Goal: Task Accomplishment & Management: Manage account settings

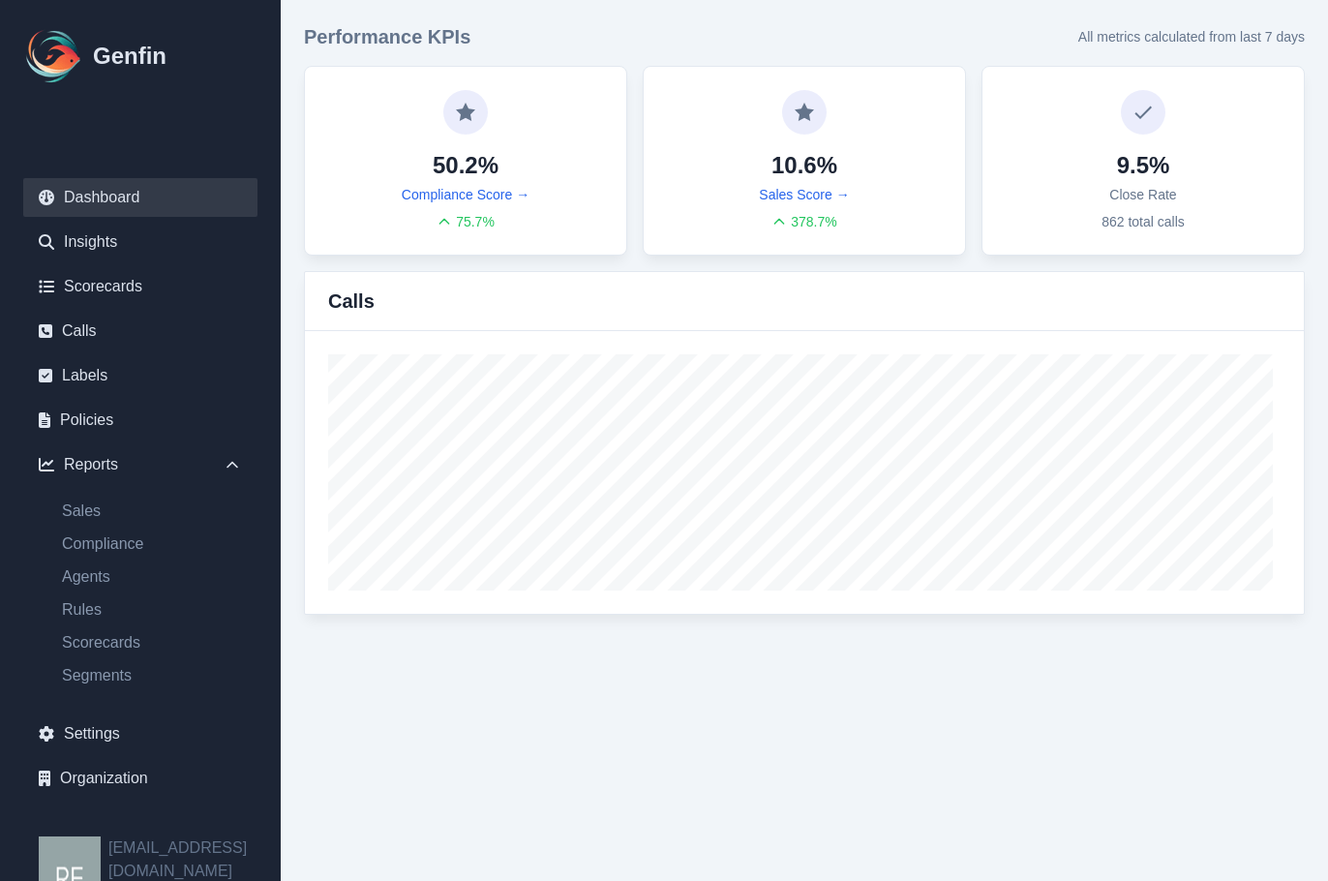
scroll to position [17, 0]
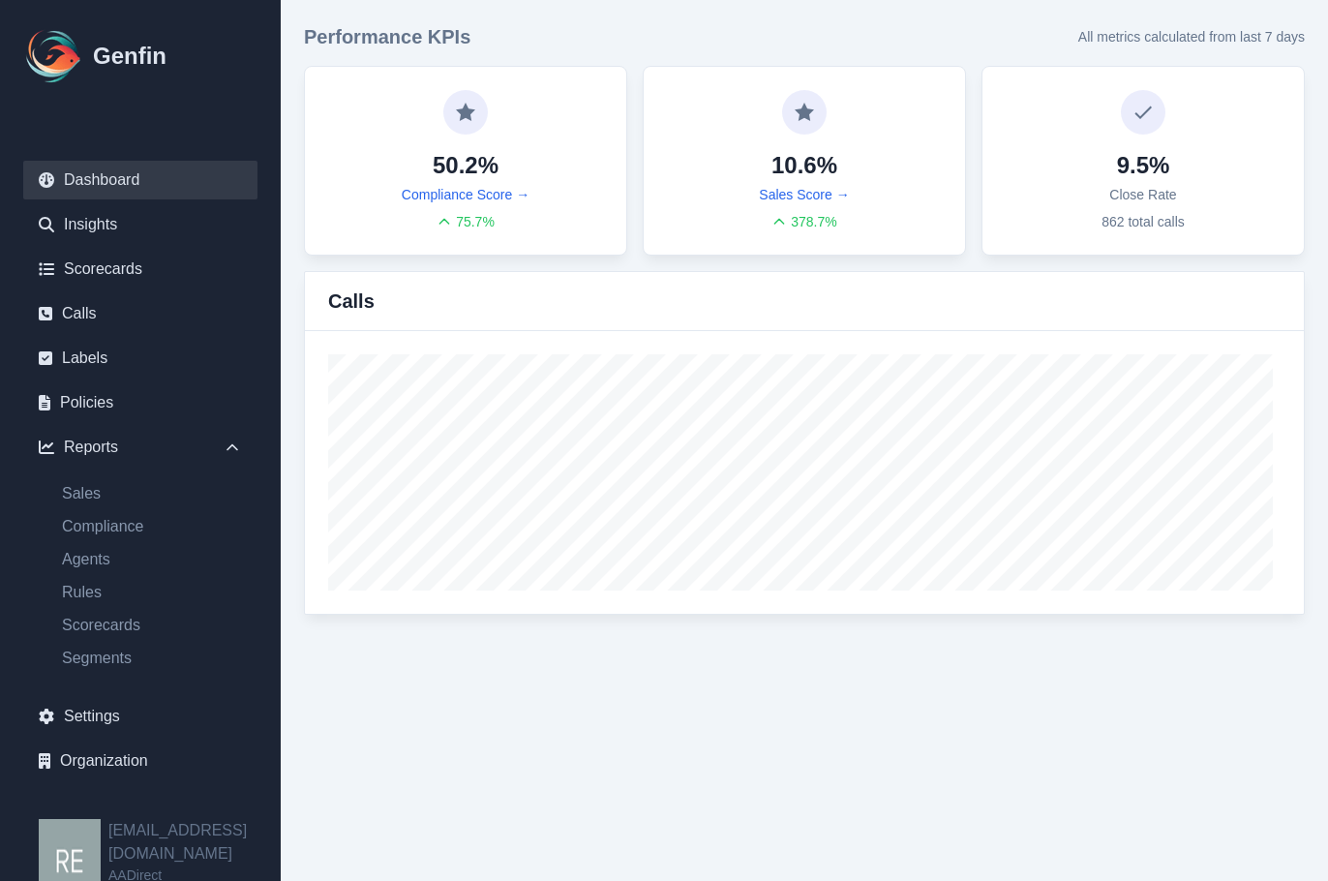
click at [894, 638] on html "Genfin Dashboard Insights Scorecards Calls Labels Policies Reports Sales Compli…" at bounding box center [664, 319] width 1328 height 638
click at [113, 259] on link "Scorecards" at bounding box center [140, 269] width 234 height 39
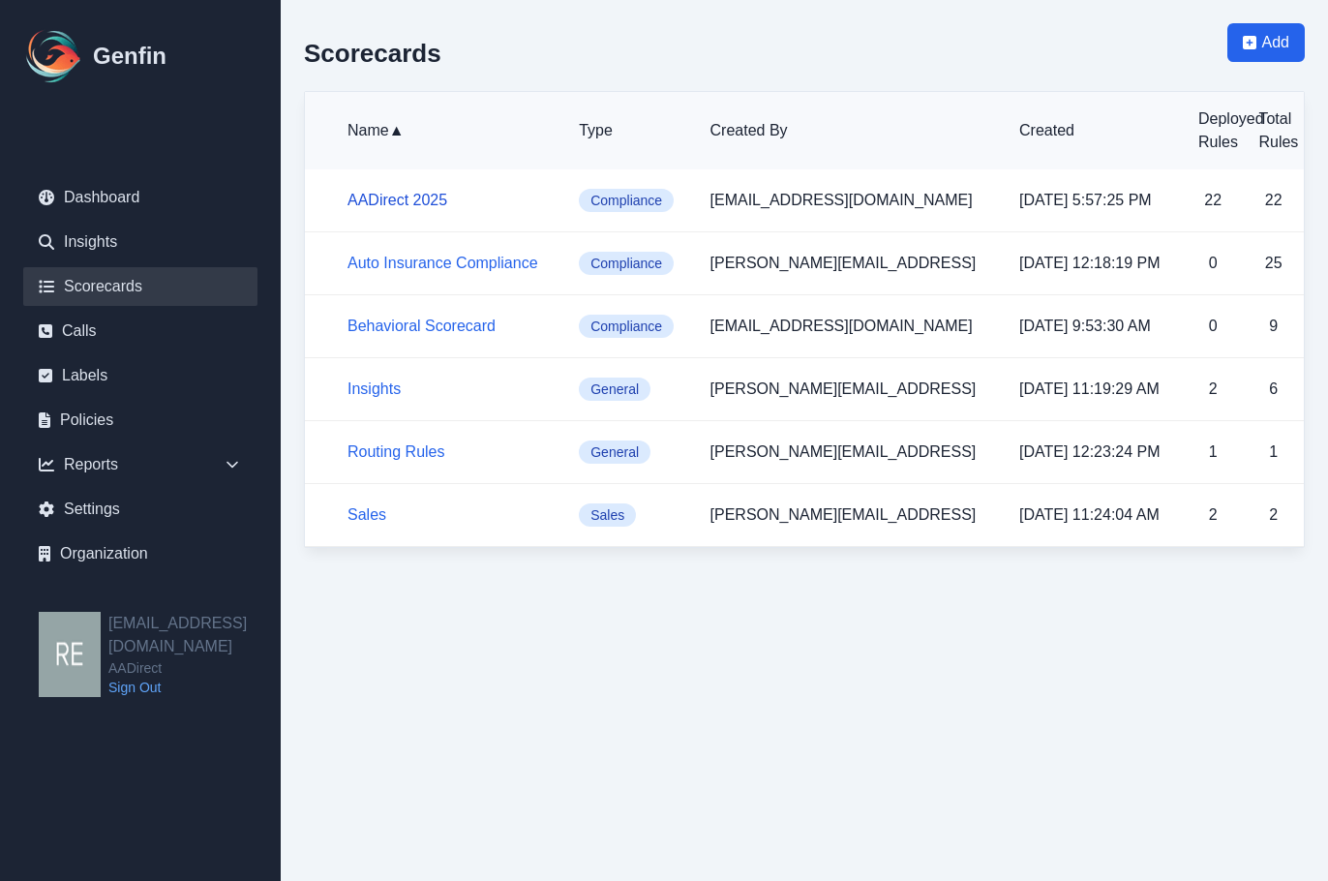
click at [418, 194] on link "AADirect 2025" at bounding box center [398, 200] width 100 height 16
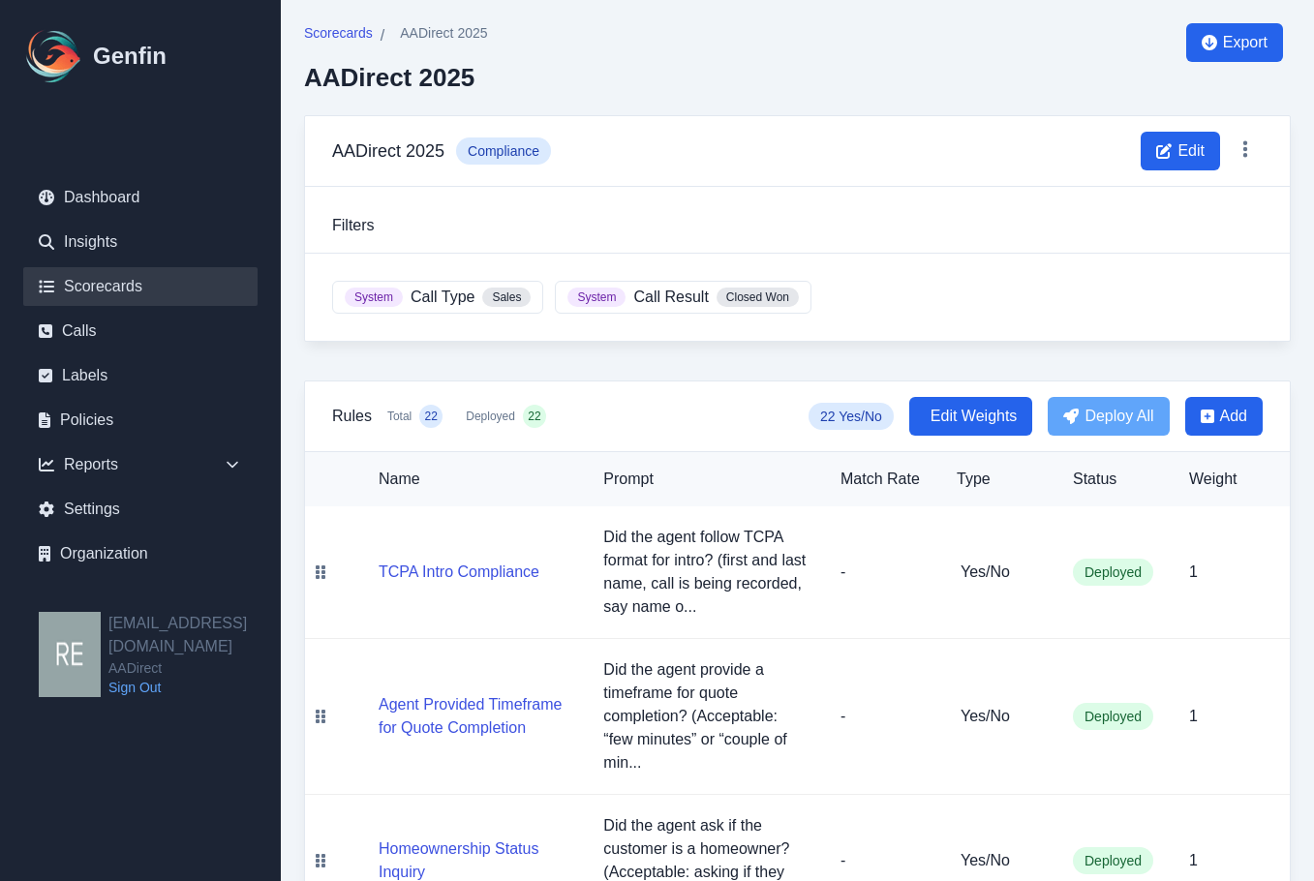
click at [122, 288] on link "Scorecards" at bounding box center [140, 286] width 234 height 39
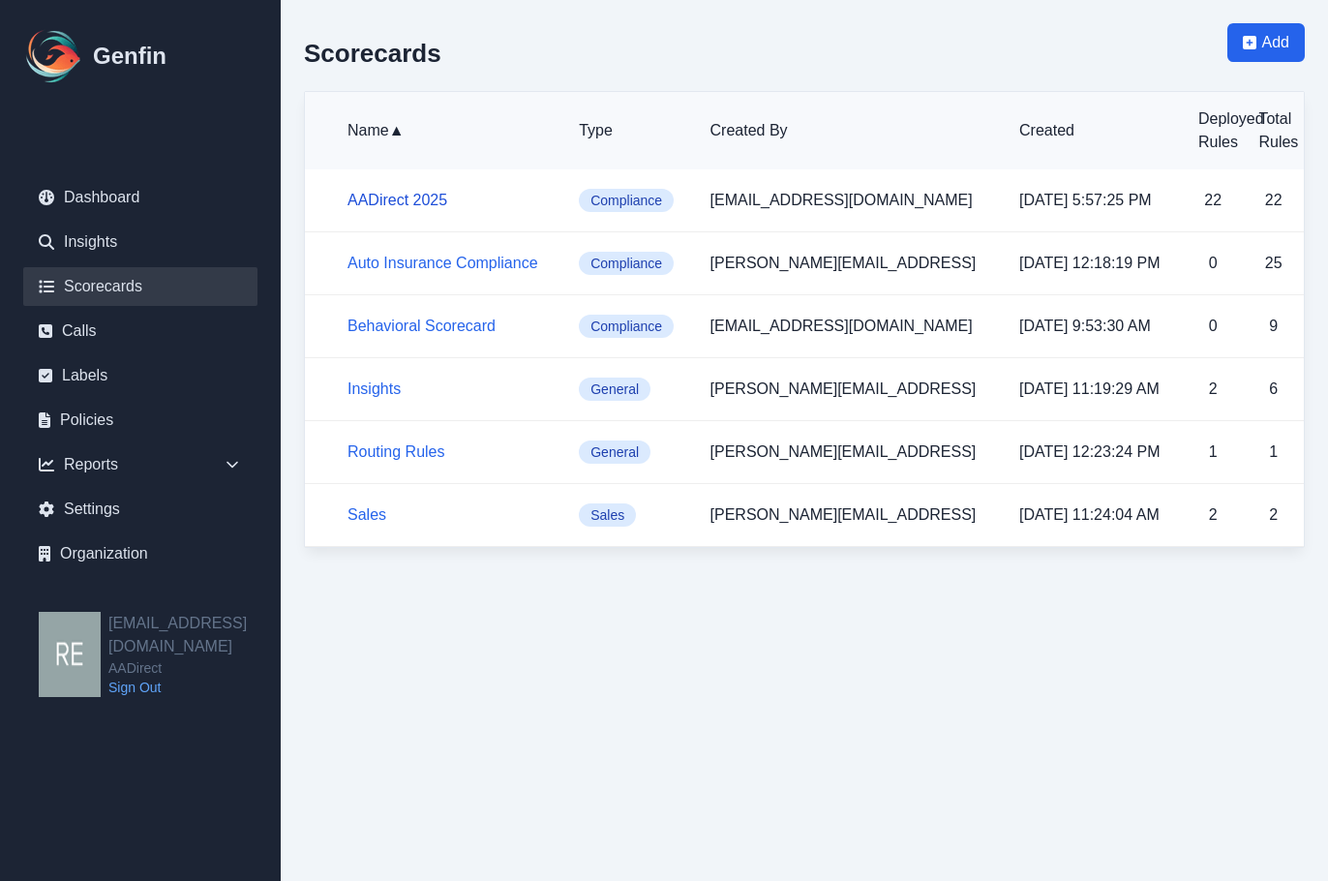
click at [426, 191] on h5 "AADirect 2025" at bounding box center [448, 200] width 200 height 23
click at [422, 195] on link "AADirect 2025" at bounding box center [398, 200] width 100 height 16
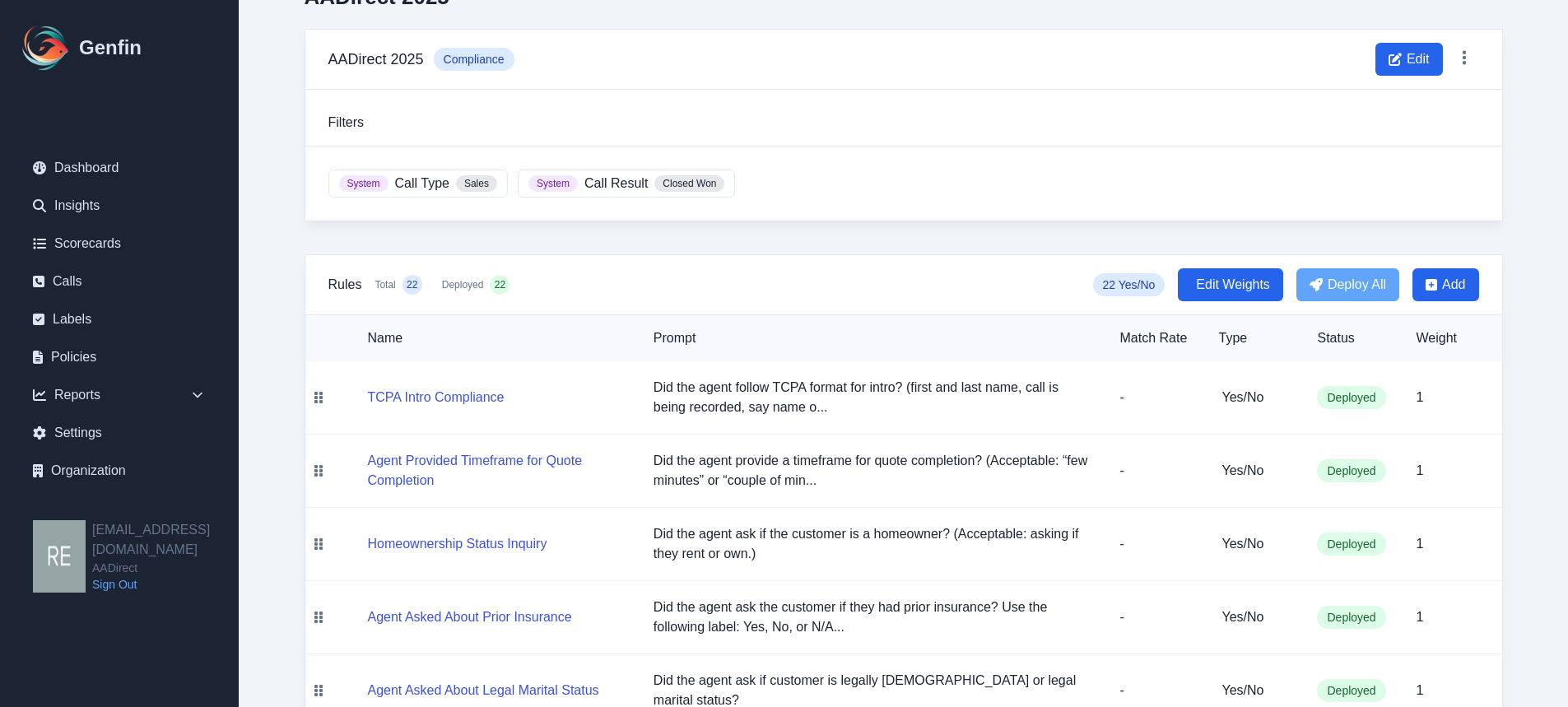
scroll to position [246, 0]
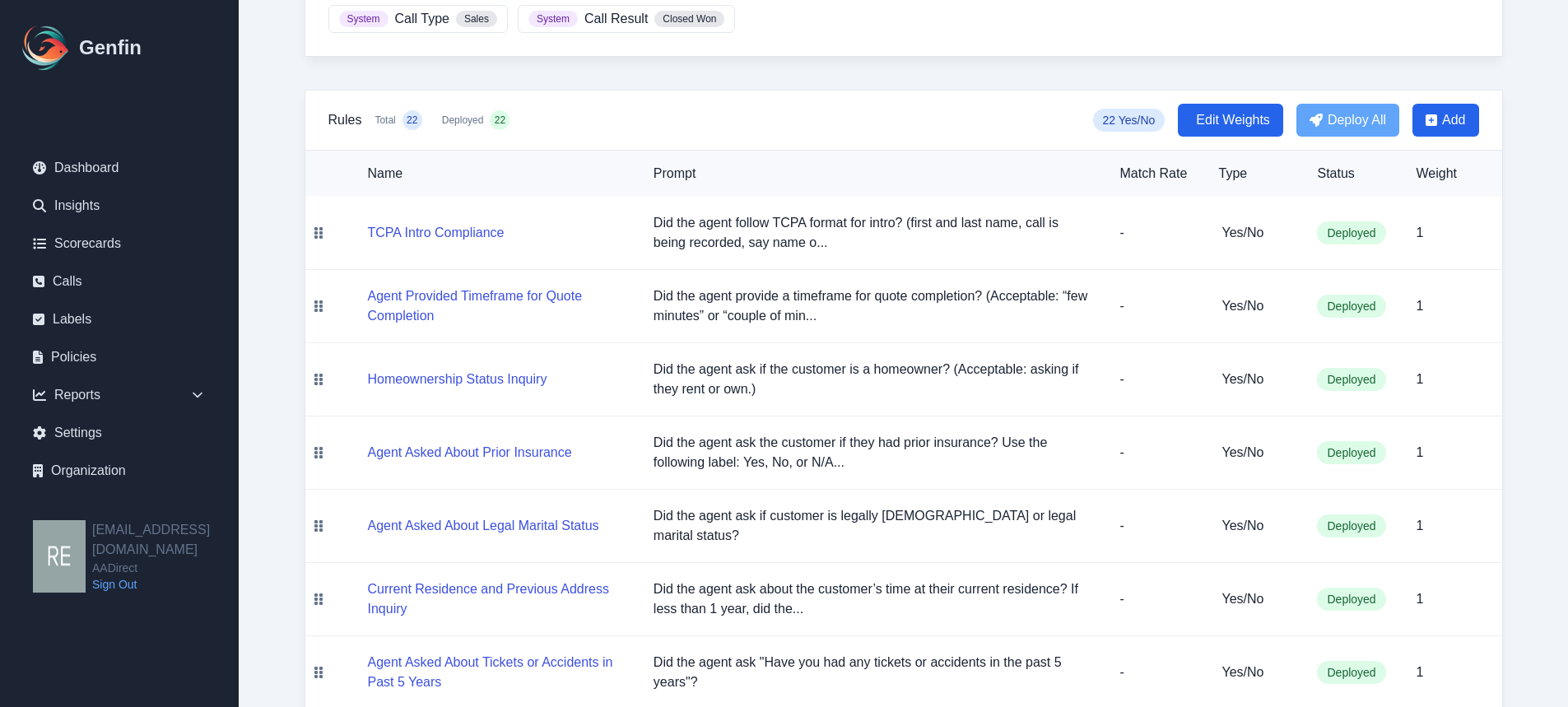
drag, startPoint x: 1232, startPoint y: 121, endPoint x: 1395, endPoint y: 197, distance: 179.8
click at [1123, 121] on span "Edit Weights" at bounding box center [1233, 120] width 74 height 20
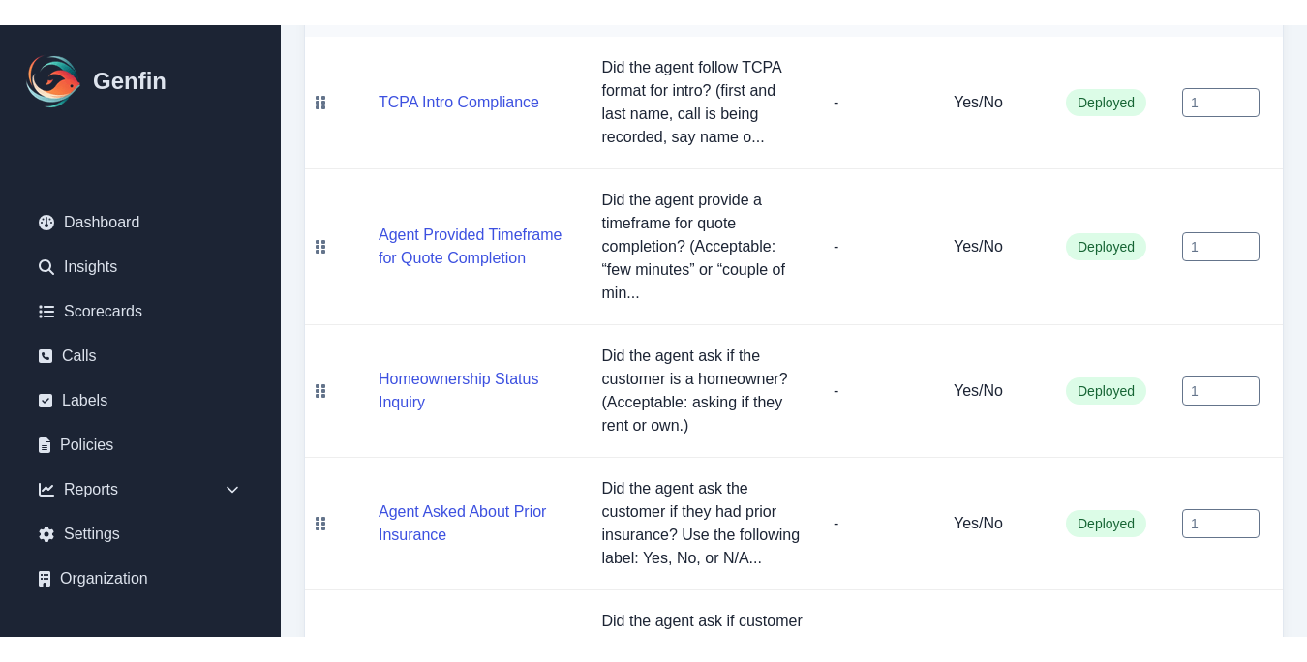
scroll to position [495, 0]
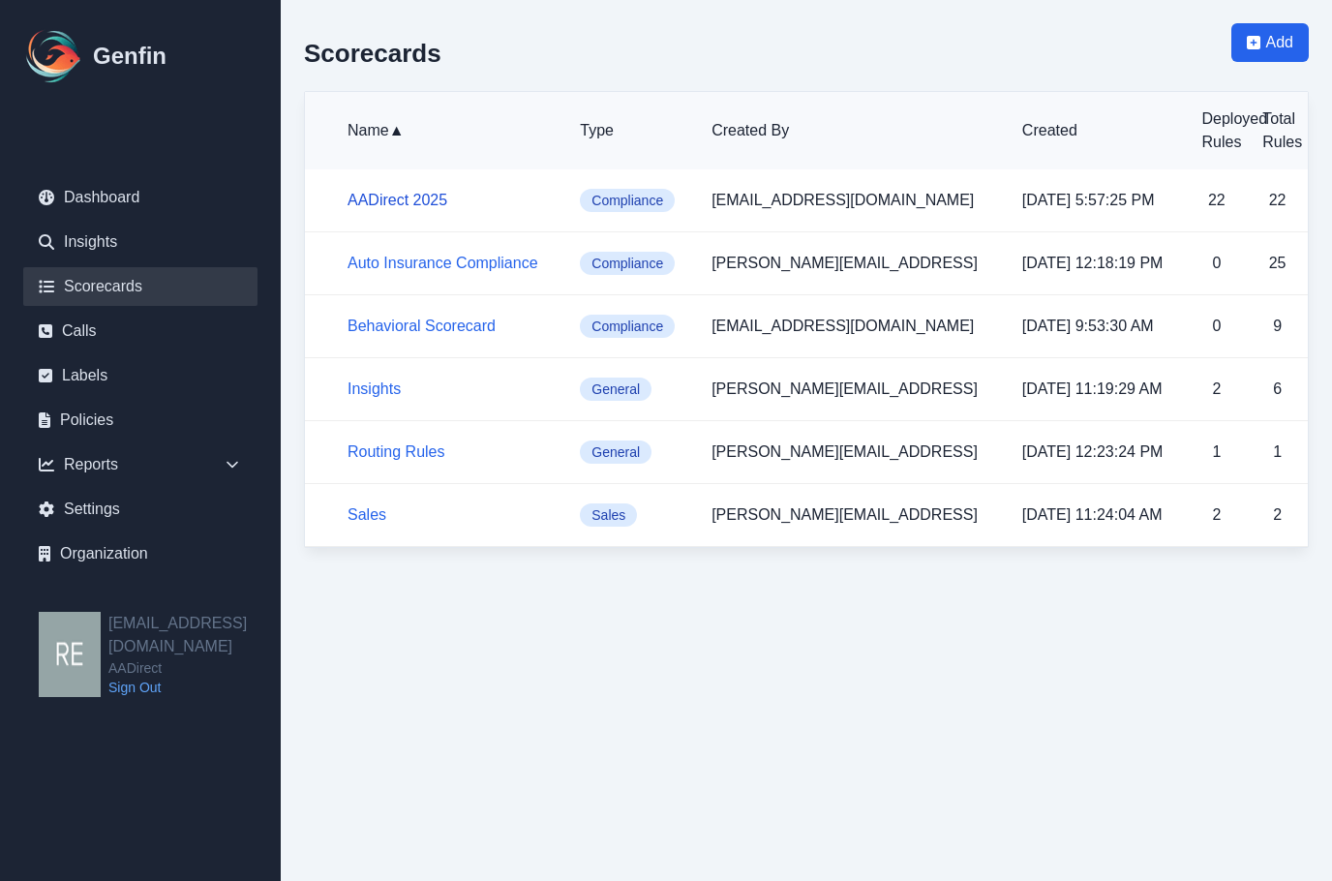
click at [417, 193] on link "AADirect 2025" at bounding box center [398, 200] width 100 height 16
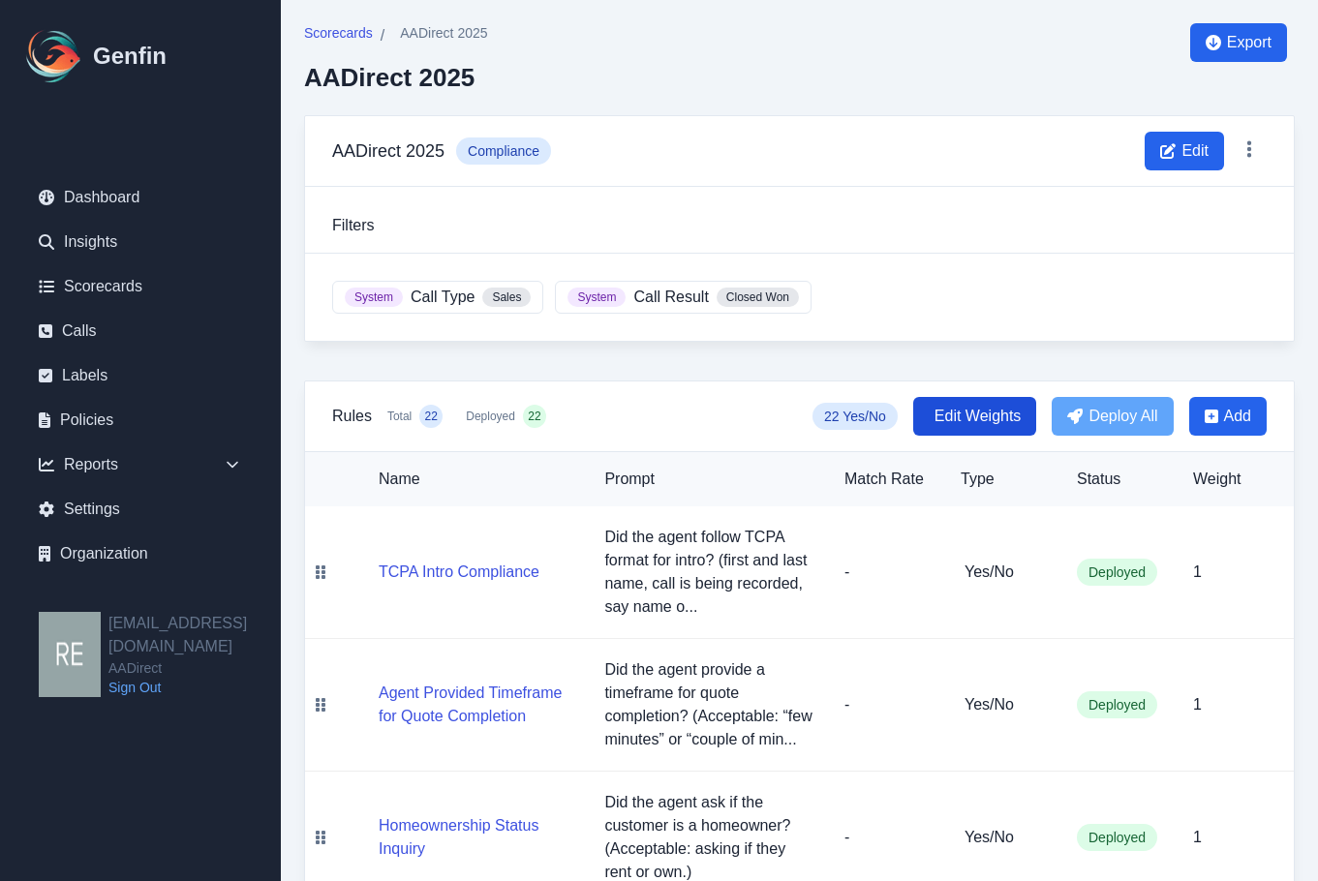
click at [969, 421] on span "Edit Weights" at bounding box center [977, 416] width 87 height 23
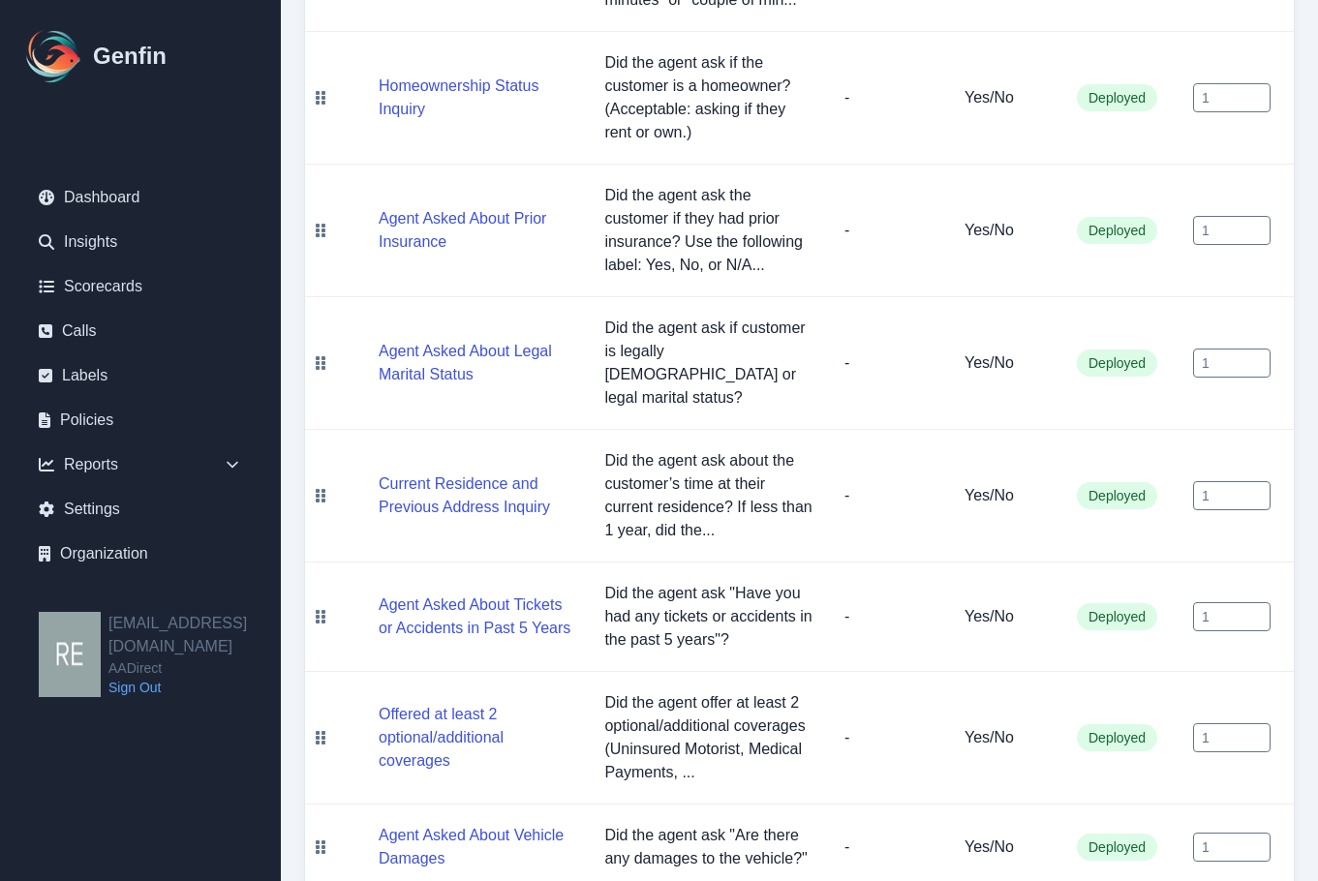
scroll to position [352, 0]
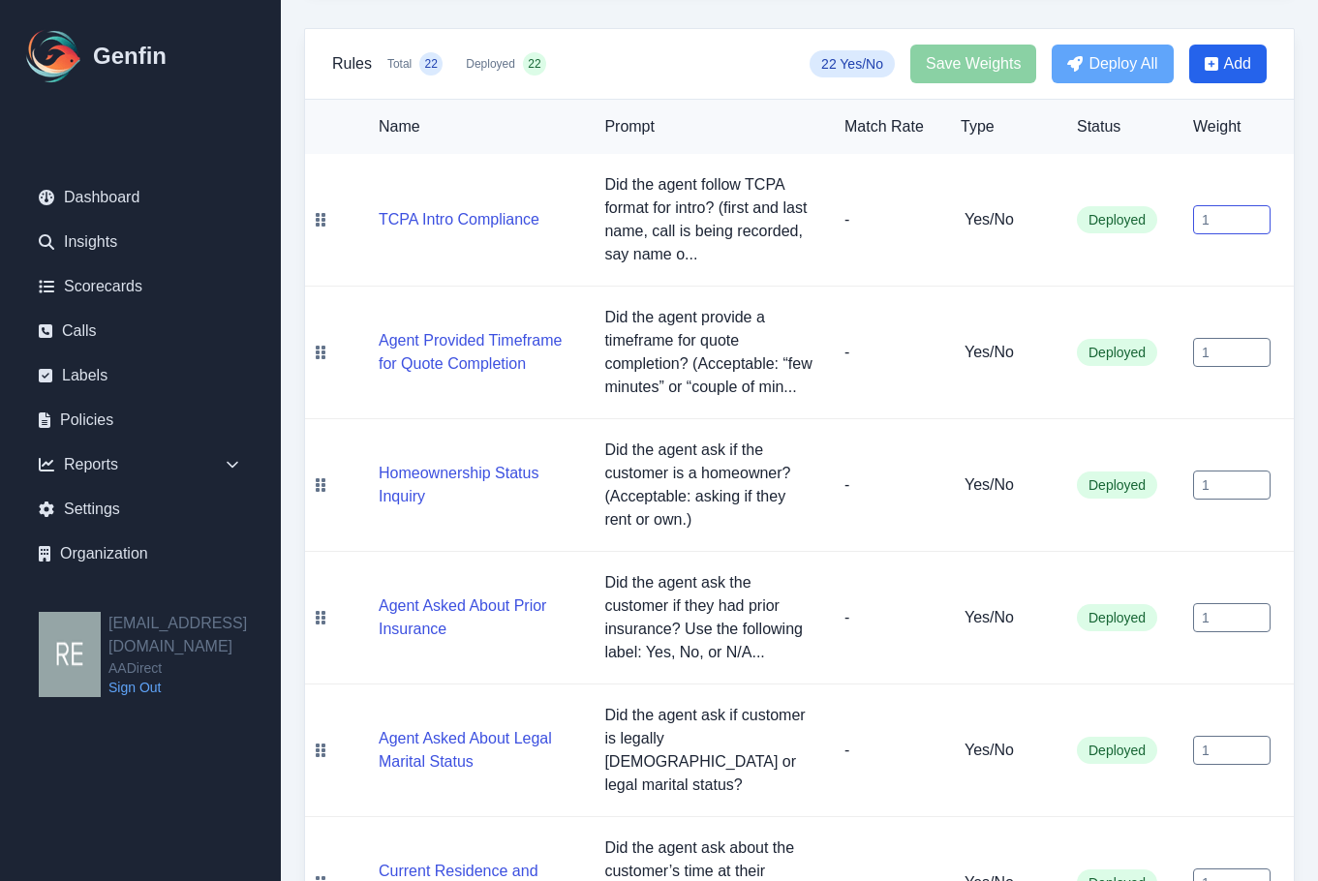
drag, startPoint x: 1215, startPoint y: 220, endPoint x: 1151, endPoint y: 221, distance: 63.9
click at [1148, 219] on tr "TCPA Intro Compliance Did the agent follow TCPA format for intro? (first and la…" at bounding box center [799, 220] width 989 height 133
click at [1267, 320] on td "1" at bounding box center [1235, 353] width 116 height 133
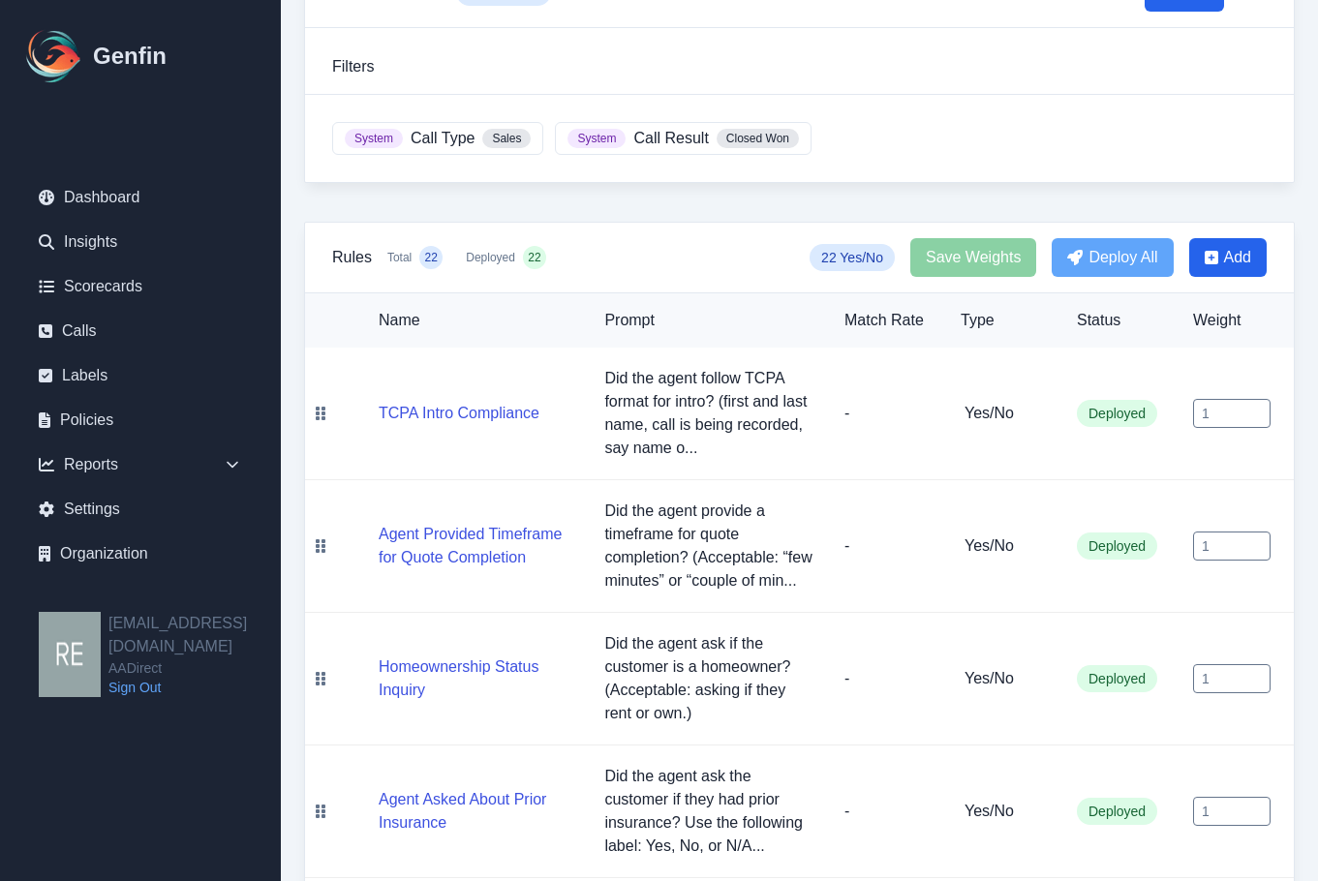
scroll to position [256, 0]
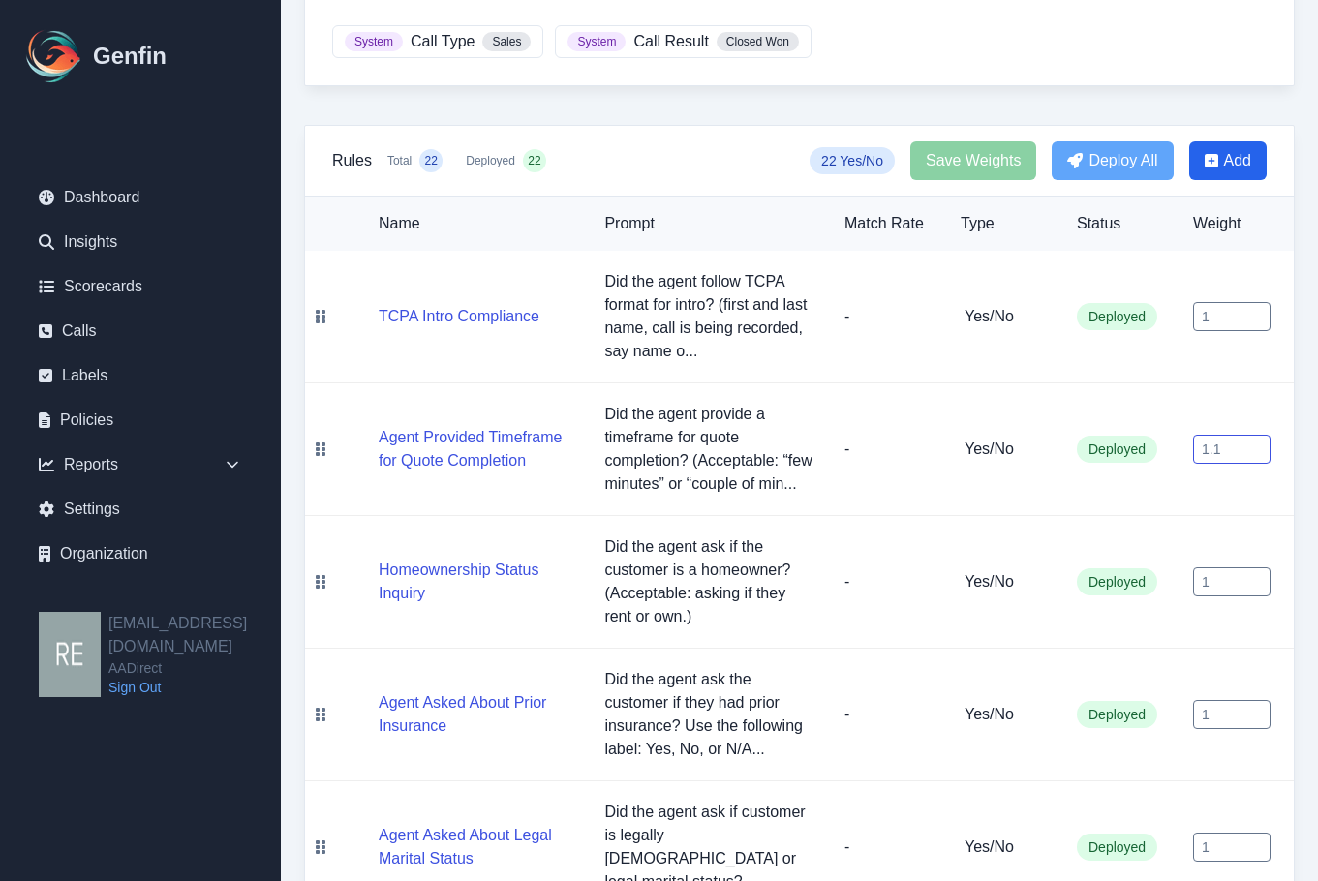
click at [1256, 440] on input "1.1" at bounding box center [1231, 449] width 77 height 29
click at [1256, 440] on input "1.2" at bounding box center [1231, 449] width 77 height 29
click at [1256, 440] on input "1.3" at bounding box center [1231, 449] width 77 height 29
click at [1256, 440] on input "1.4" at bounding box center [1231, 449] width 77 height 29
click at [1256, 440] on input "1.5" at bounding box center [1231, 449] width 77 height 29
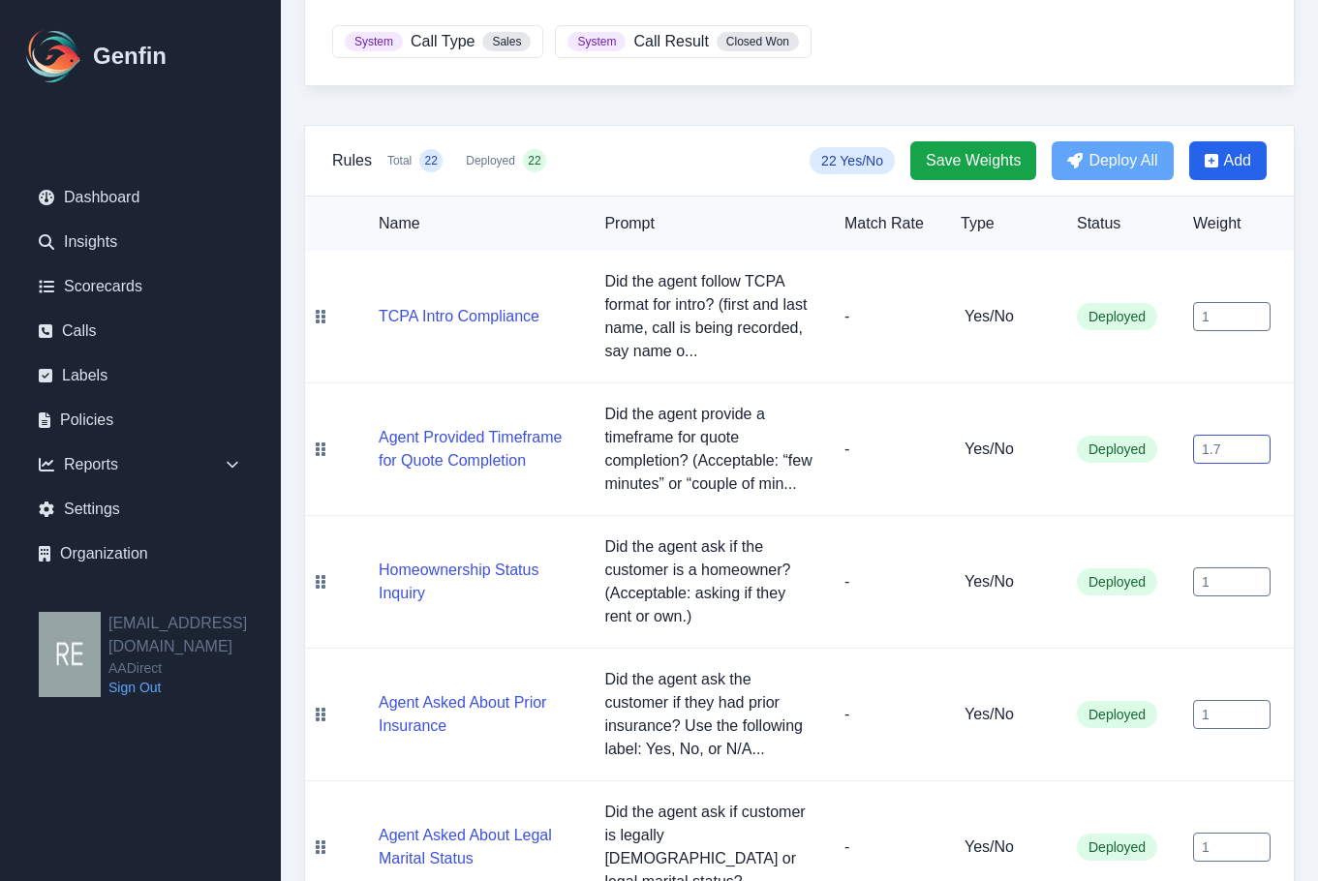
click at [1256, 440] on input "1.7" at bounding box center [1231, 449] width 77 height 29
click at [1256, 440] on input "1.8" at bounding box center [1231, 449] width 77 height 29
click at [1256, 440] on input "1.9" at bounding box center [1231, 449] width 77 height 29
type input "2"
click at [1256, 440] on input "2" at bounding box center [1231, 449] width 77 height 29
